Goal: Information Seeking & Learning: Learn about a topic

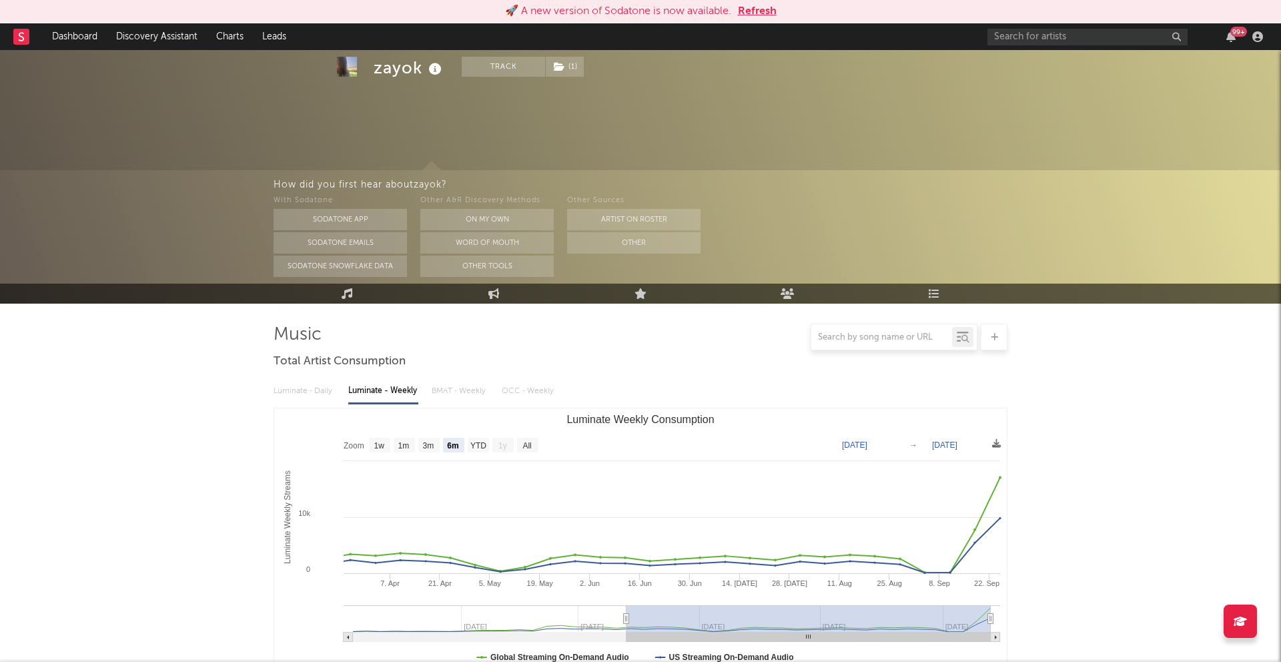
select select "6m"
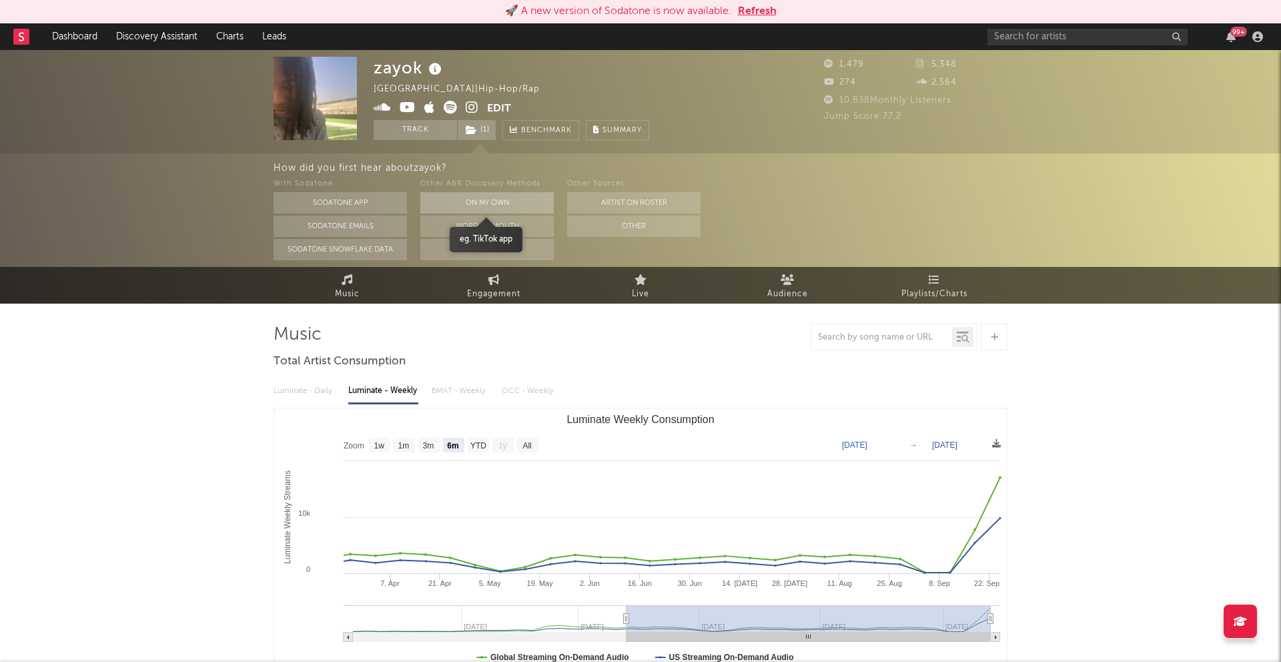
click at [485, 204] on button "On My Own" at bounding box center [486, 202] width 133 height 21
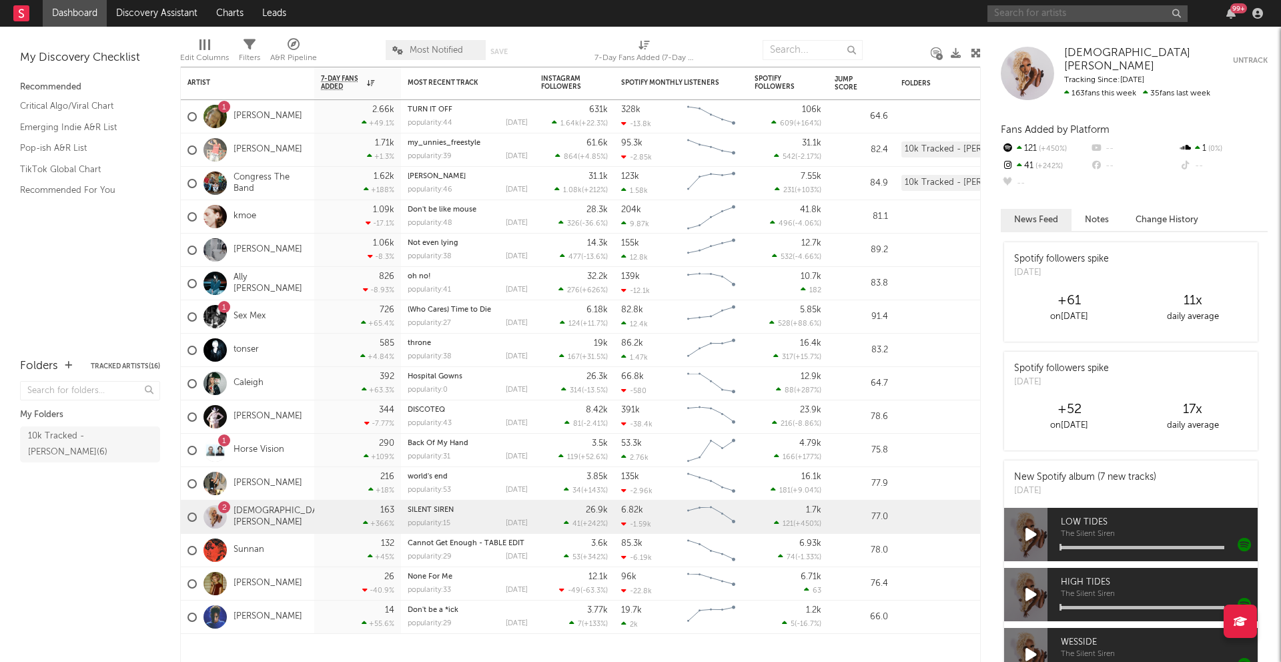
click at [1025, 19] on input "text" at bounding box center [1088, 13] width 200 height 17
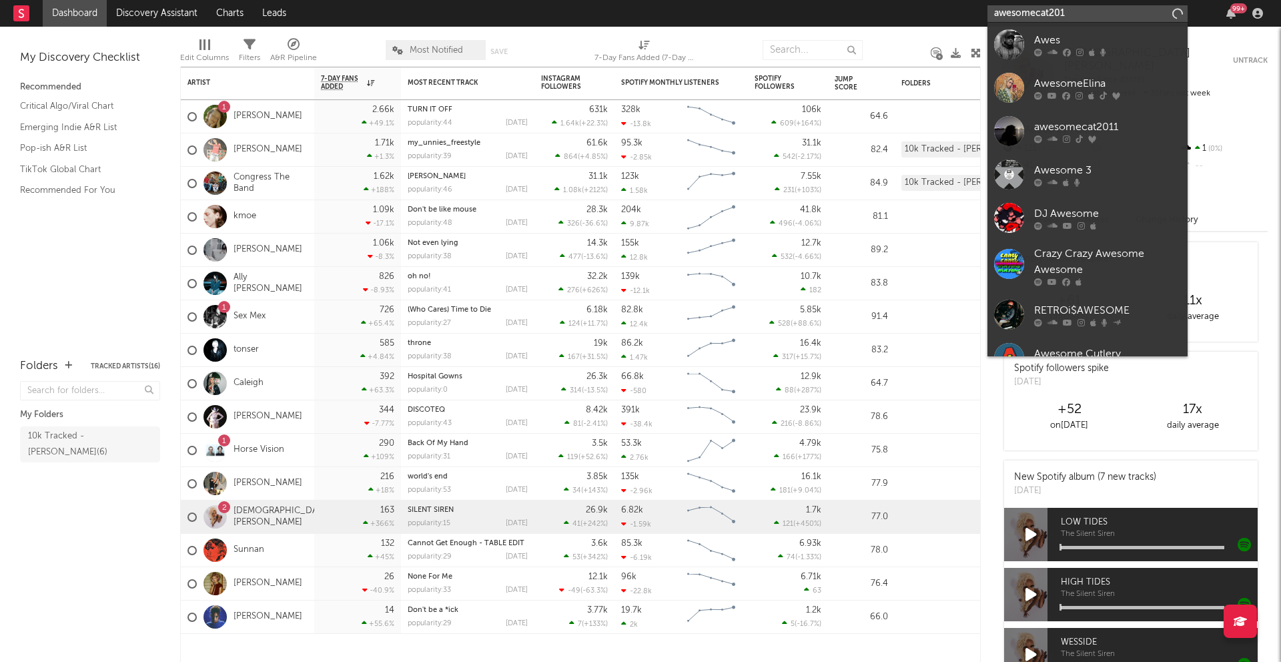
type input "awesomecat2011"
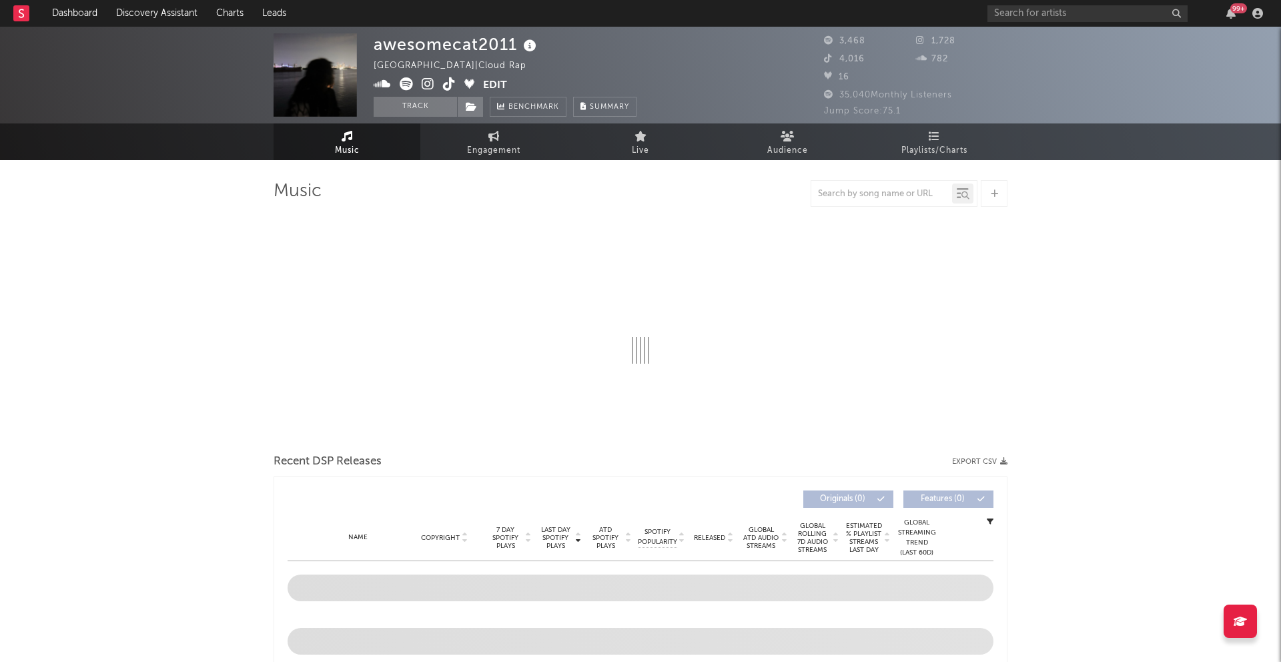
select select "6m"
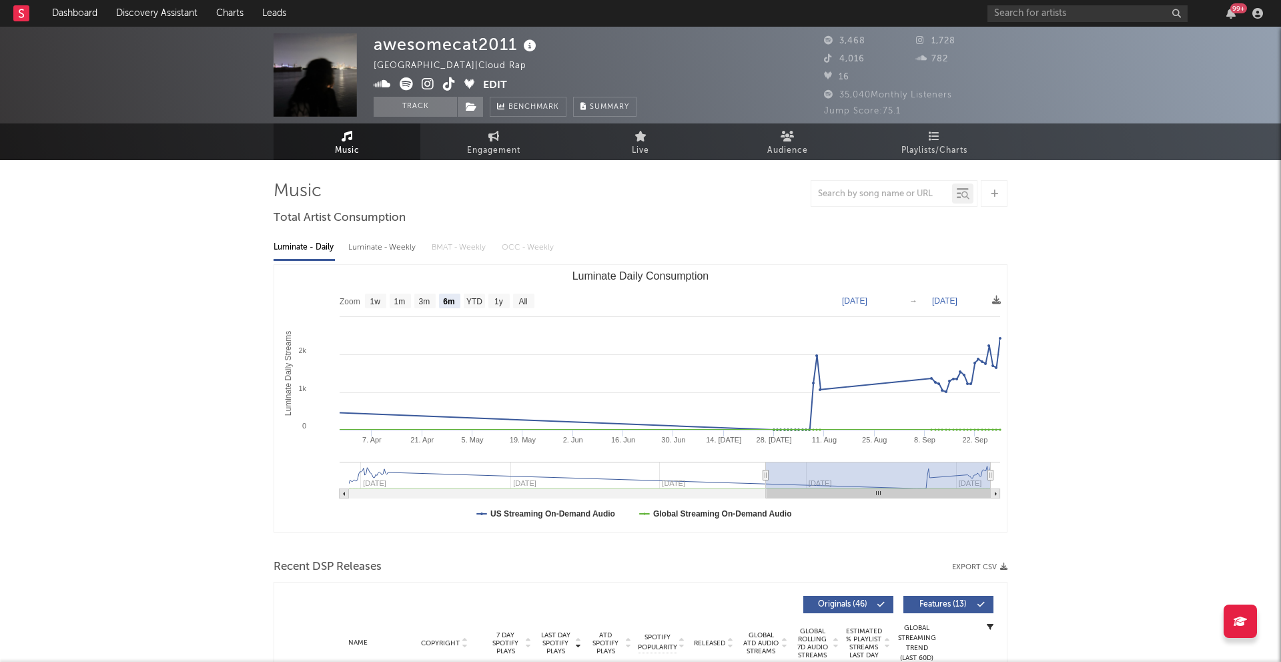
click at [448, 89] on icon at bounding box center [449, 83] width 13 height 13
click at [491, 155] on span "Engagement" at bounding box center [493, 151] width 53 height 16
select select "1w"
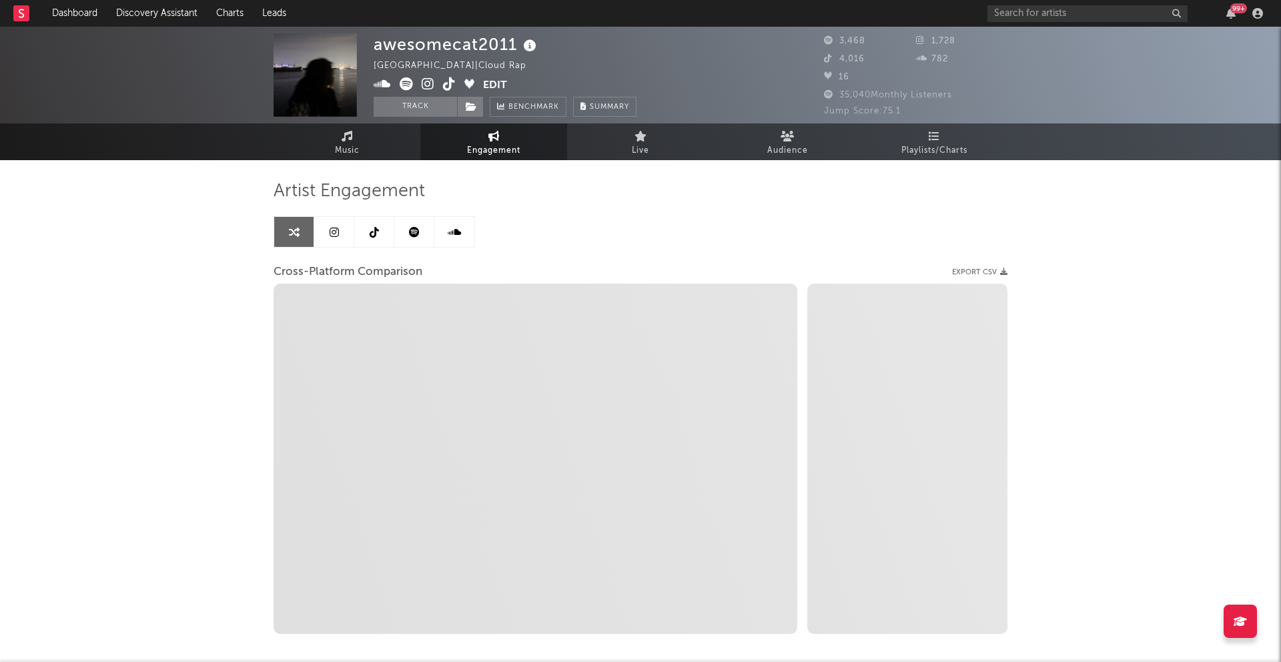
click at [370, 229] on icon at bounding box center [374, 232] width 9 height 11
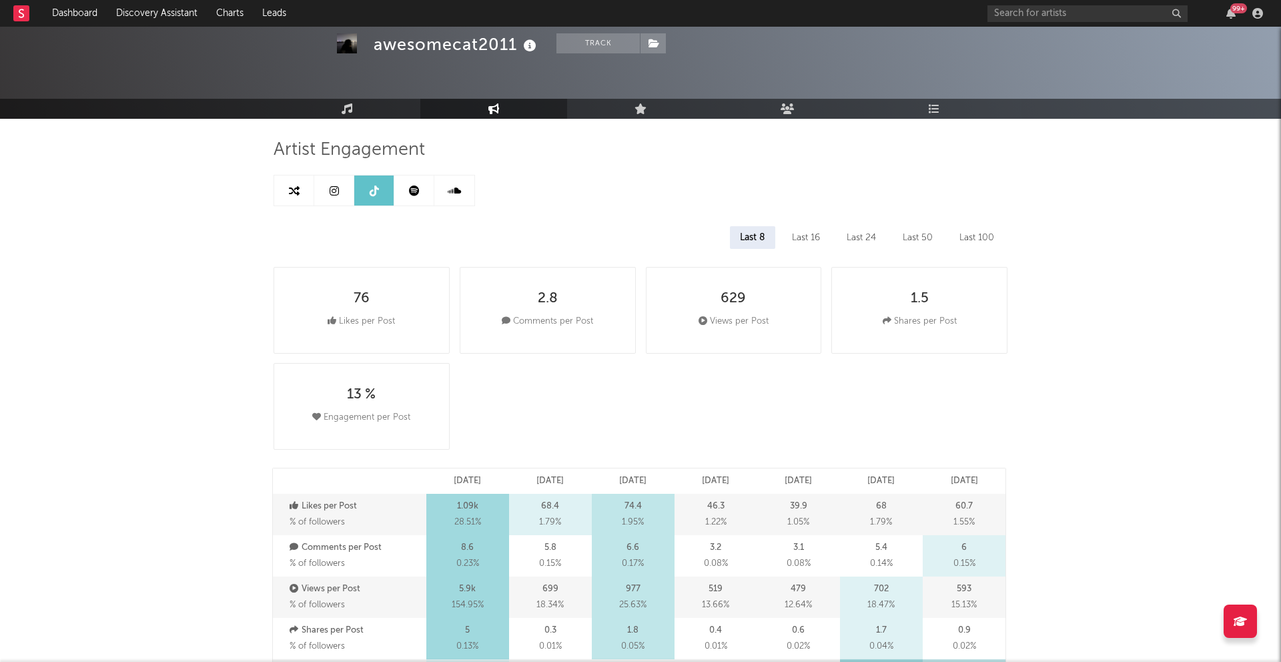
scroll to position [40, 0]
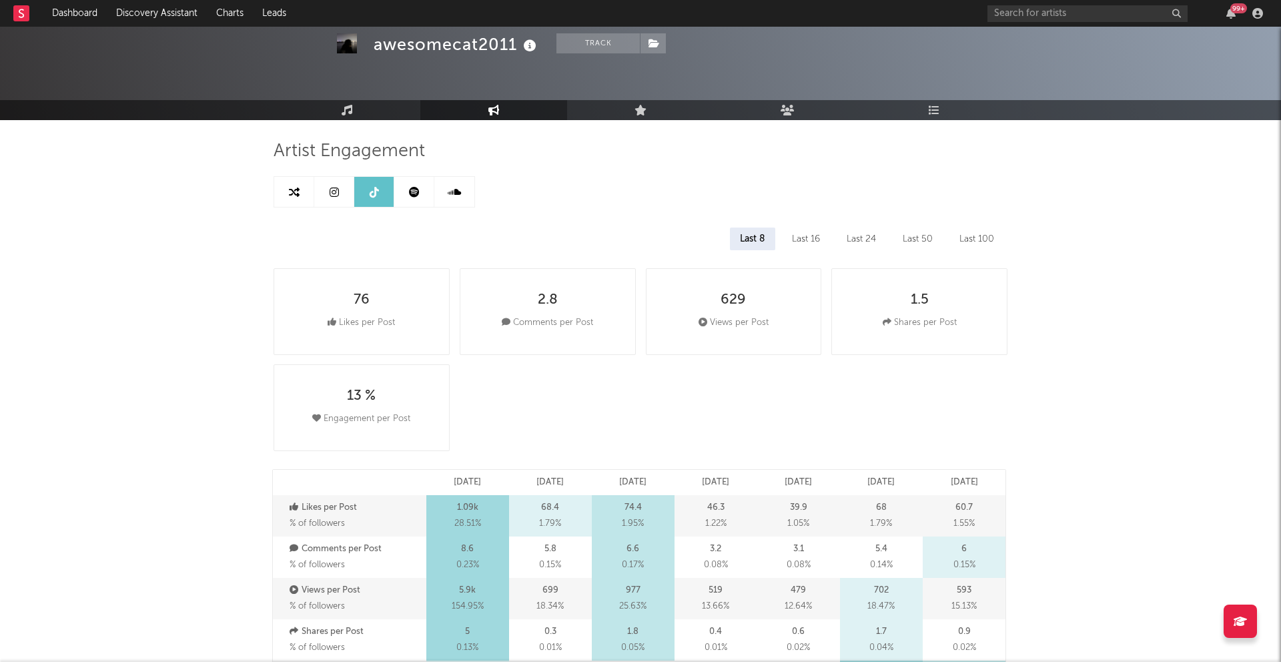
select select "6m"
click at [346, 117] on link "Music" at bounding box center [347, 110] width 147 height 20
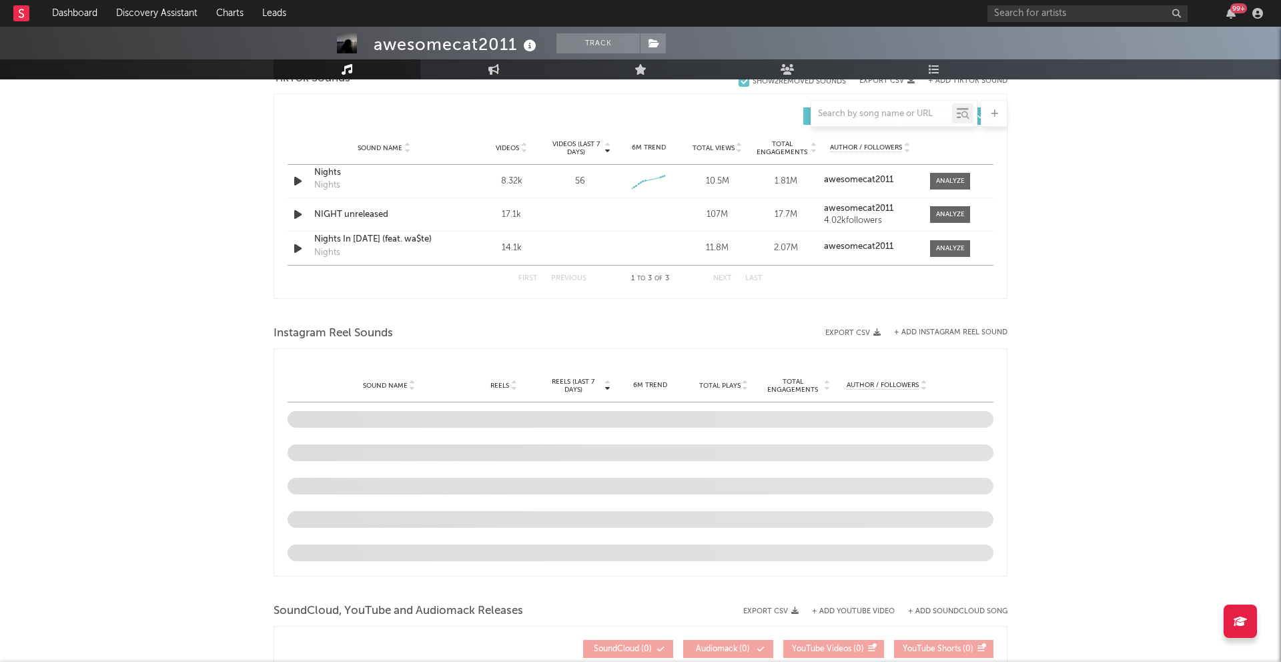
select select "6m"
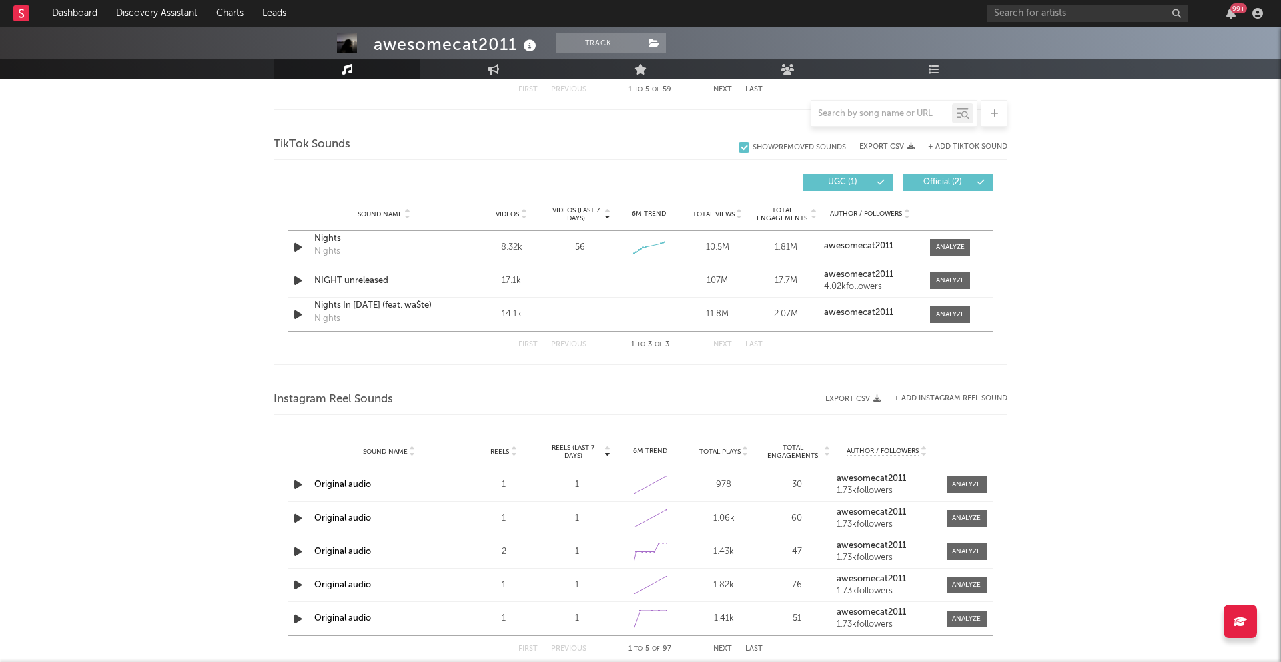
scroll to position [854, 0]
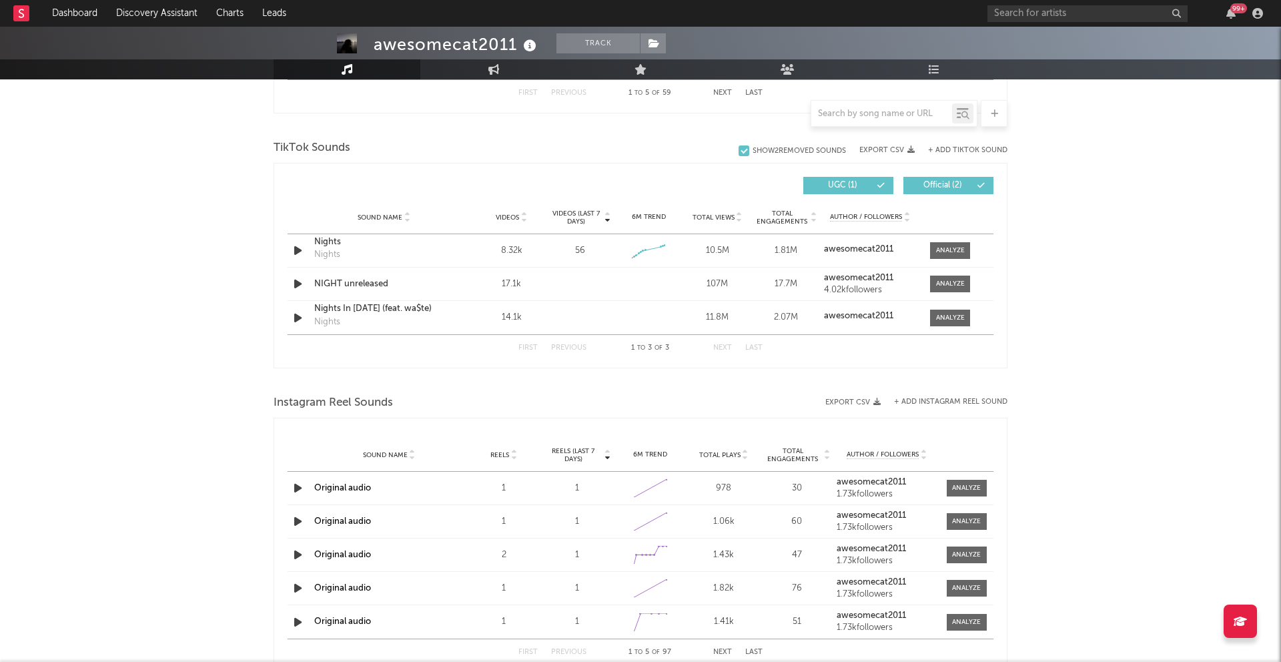
click at [1117, 182] on div "awesomecat2011 Track United States | Cloud Rap Edit Track Benchmark Summary 3,4…" at bounding box center [640, 147] width 1281 height 1948
click at [956, 183] on span "Official ( 2 )" at bounding box center [942, 185] width 61 height 8
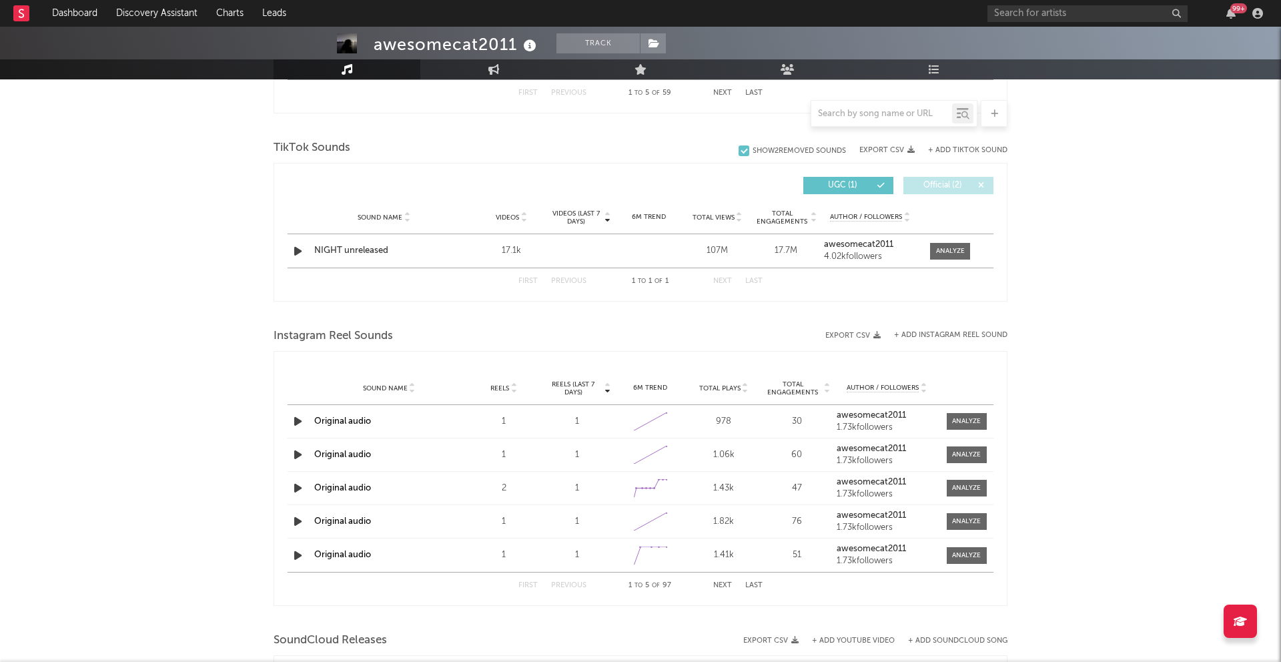
click at [956, 183] on span "Official ( 2 )" at bounding box center [942, 185] width 61 height 8
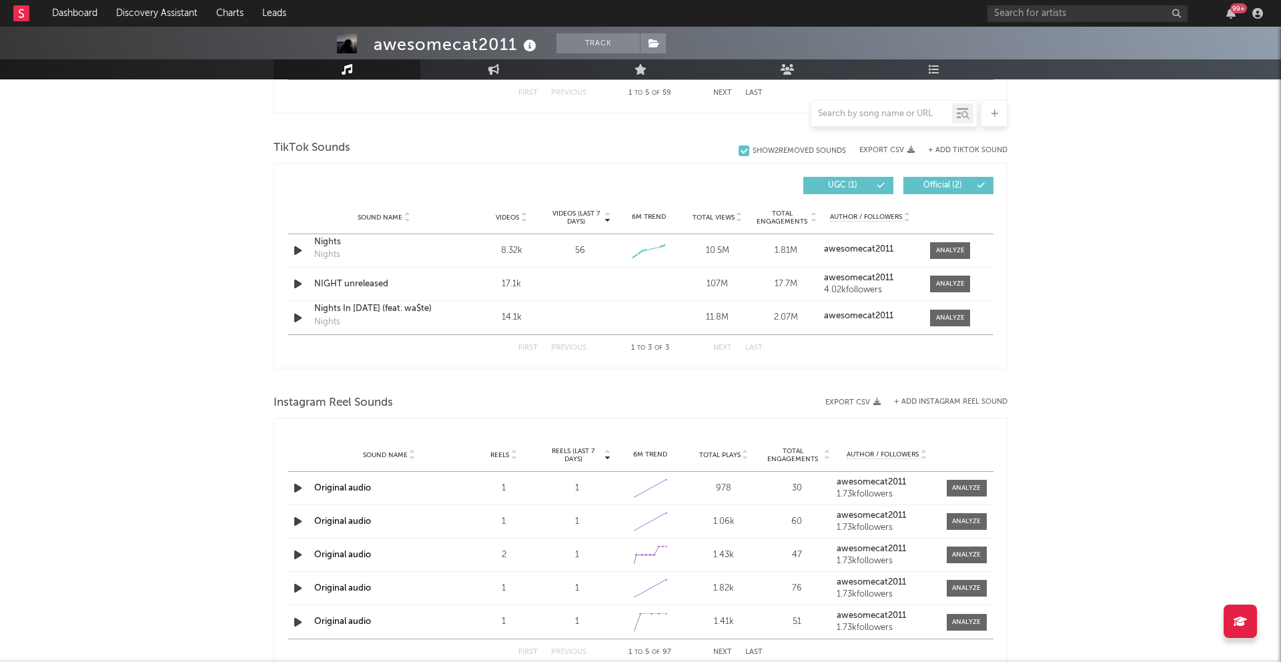
click at [964, 179] on button "Official ( 2 )" at bounding box center [948, 185] width 90 height 17
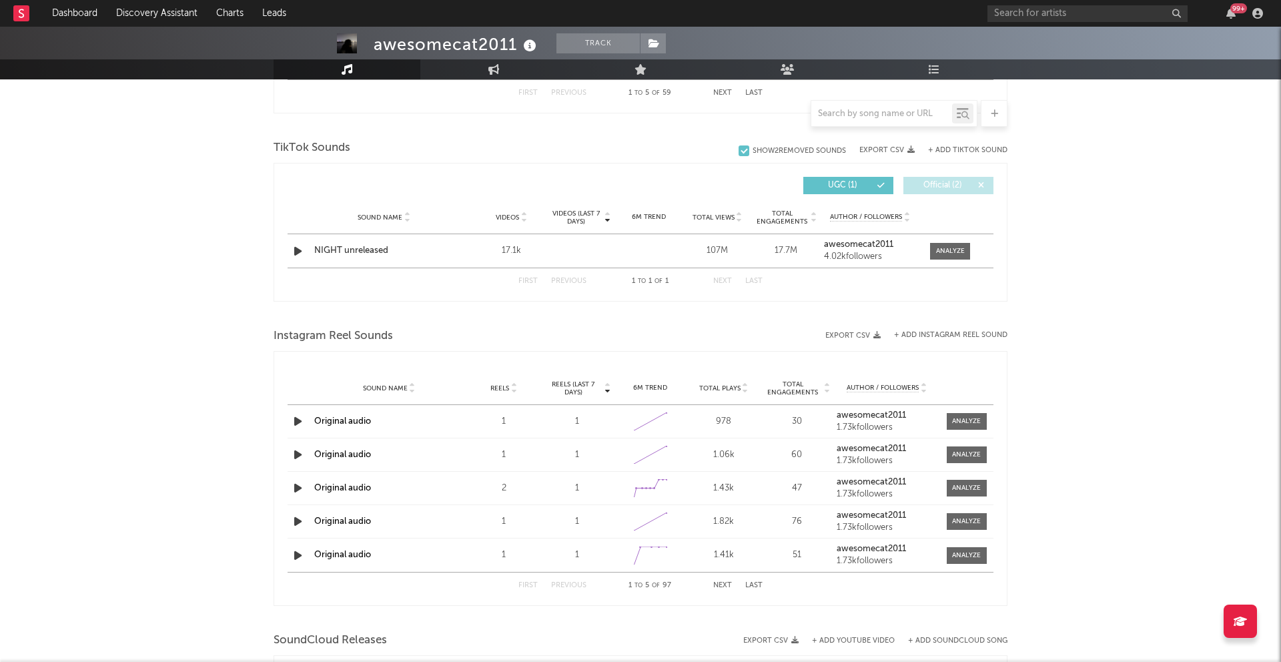
click at [964, 179] on button "Official ( 2 )" at bounding box center [948, 185] width 90 height 17
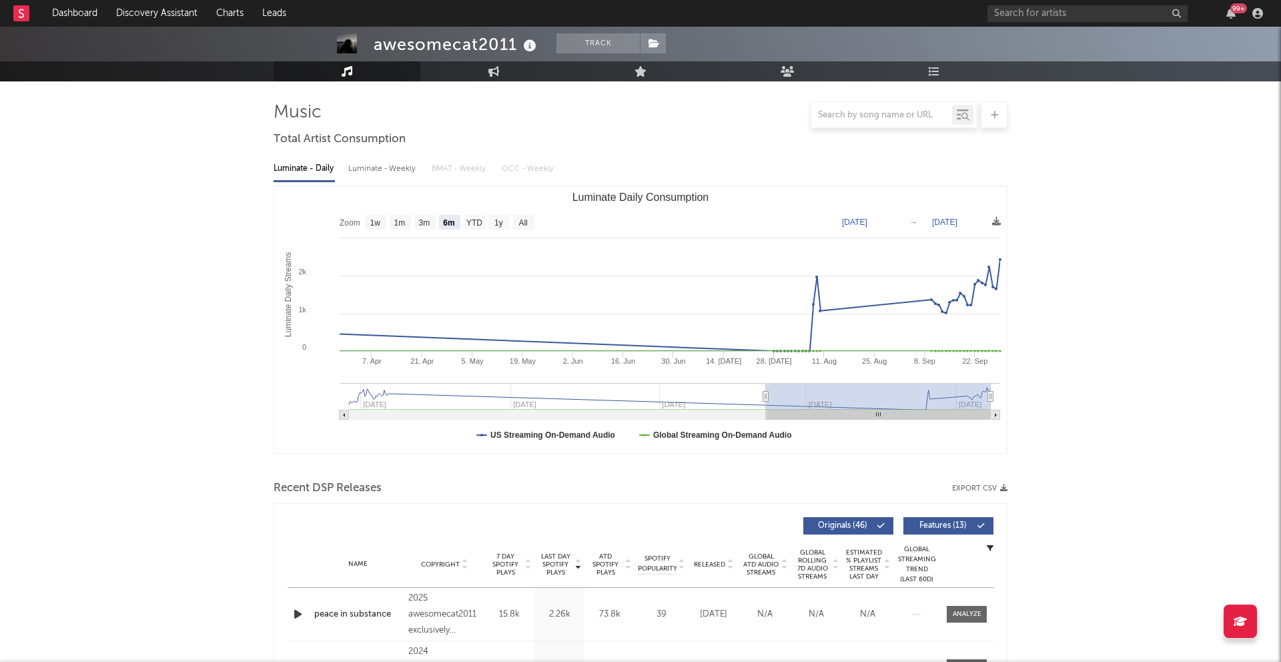
scroll to position [0, 0]
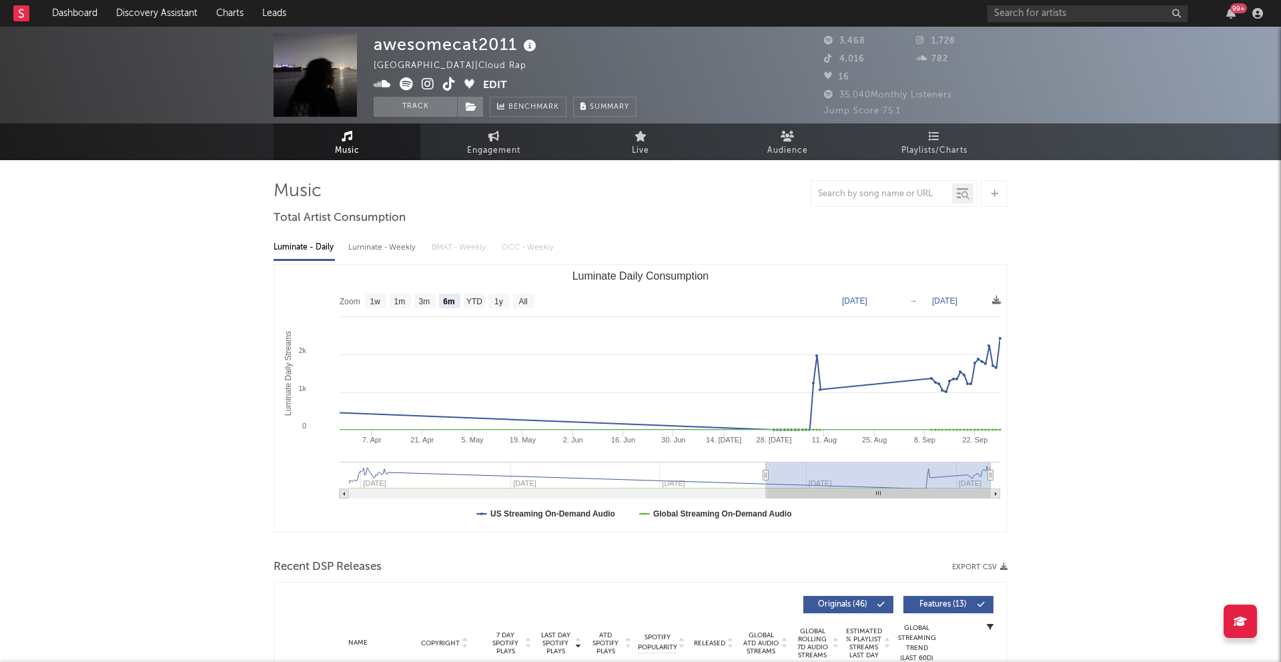
click at [410, 84] on icon at bounding box center [406, 83] width 13 height 13
click at [1026, 21] on input "text" at bounding box center [1088, 13] width 200 height 17
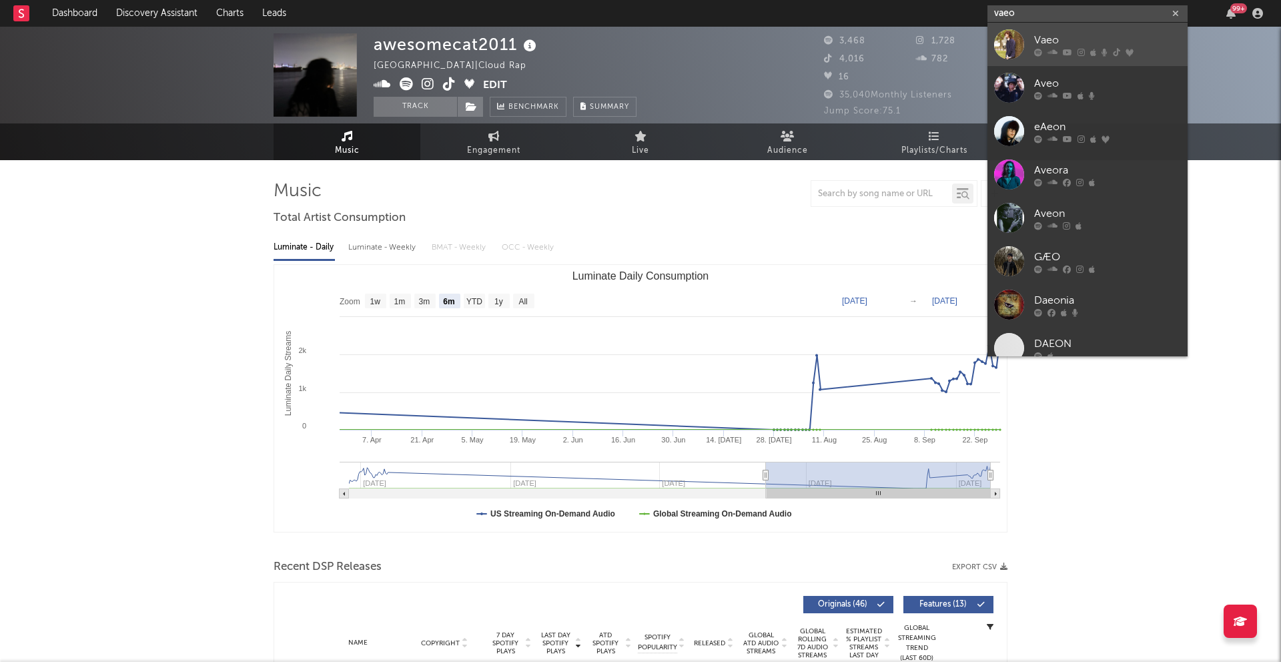
type input "vaeo"
click at [1076, 51] on div at bounding box center [1107, 52] width 147 height 8
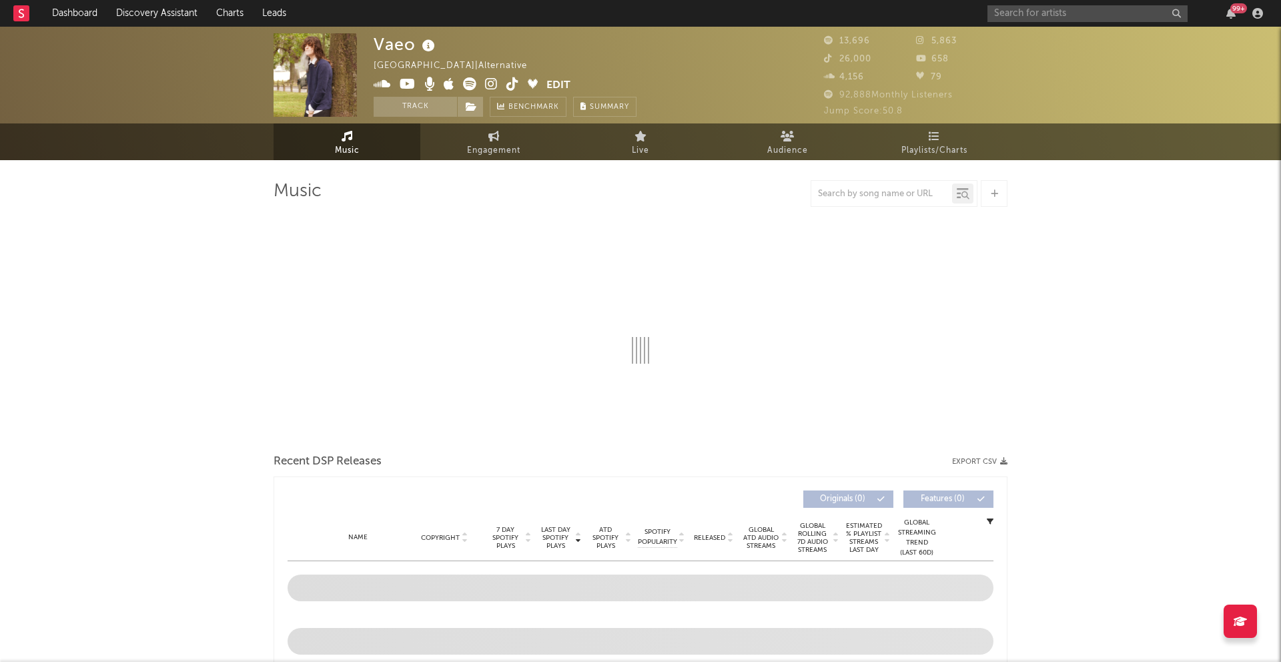
select select "6m"
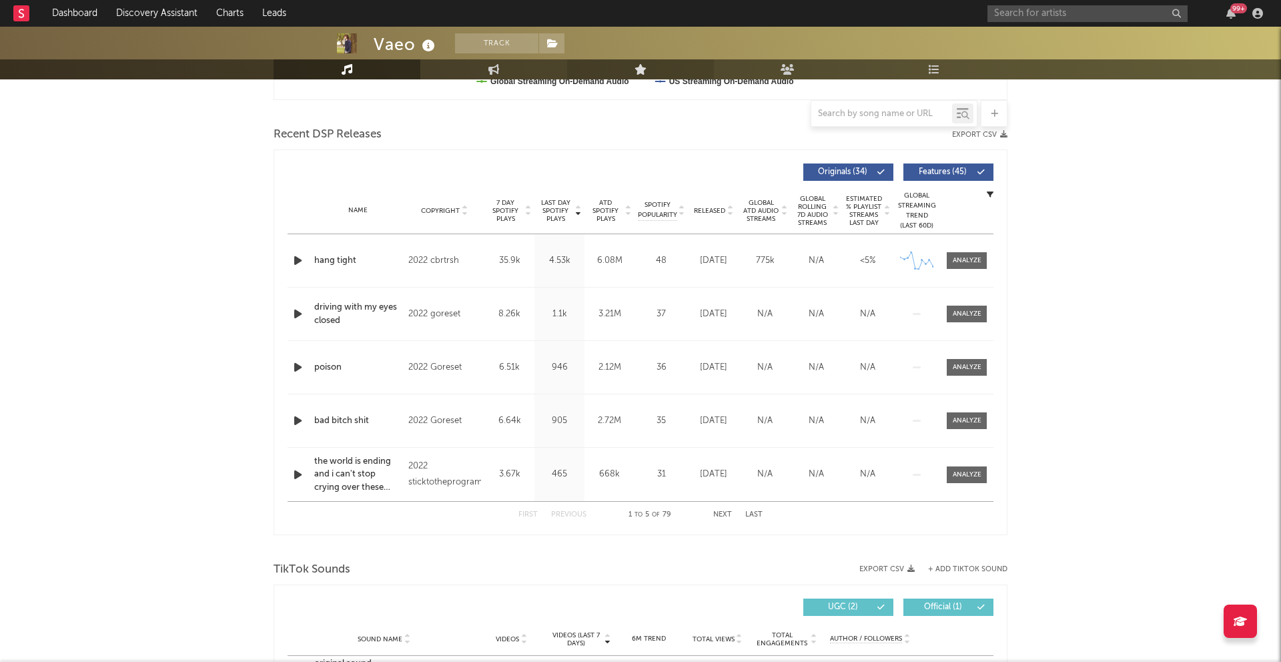
scroll to position [491, 0]
